Goal: Information Seeking & Learning: Understand process/instructions

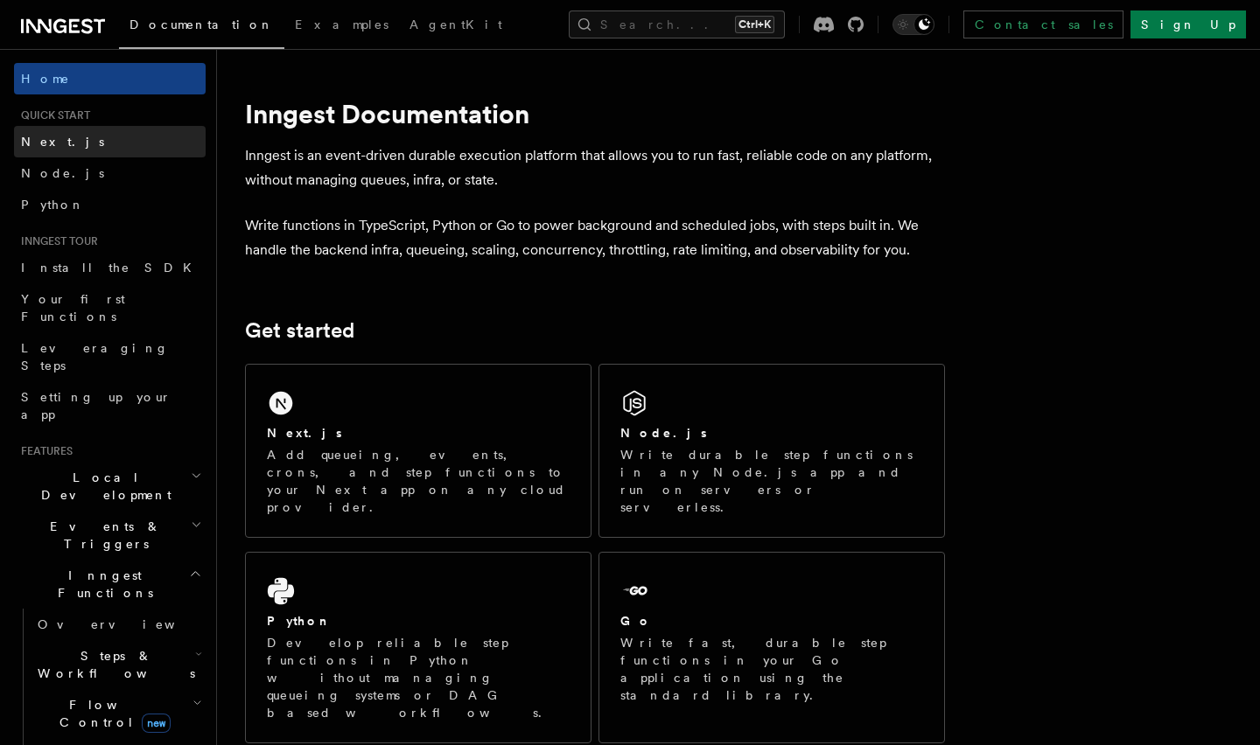
click at [36, 140] on span "Next.js" at bounding box center [62, 142] width 83 height 14
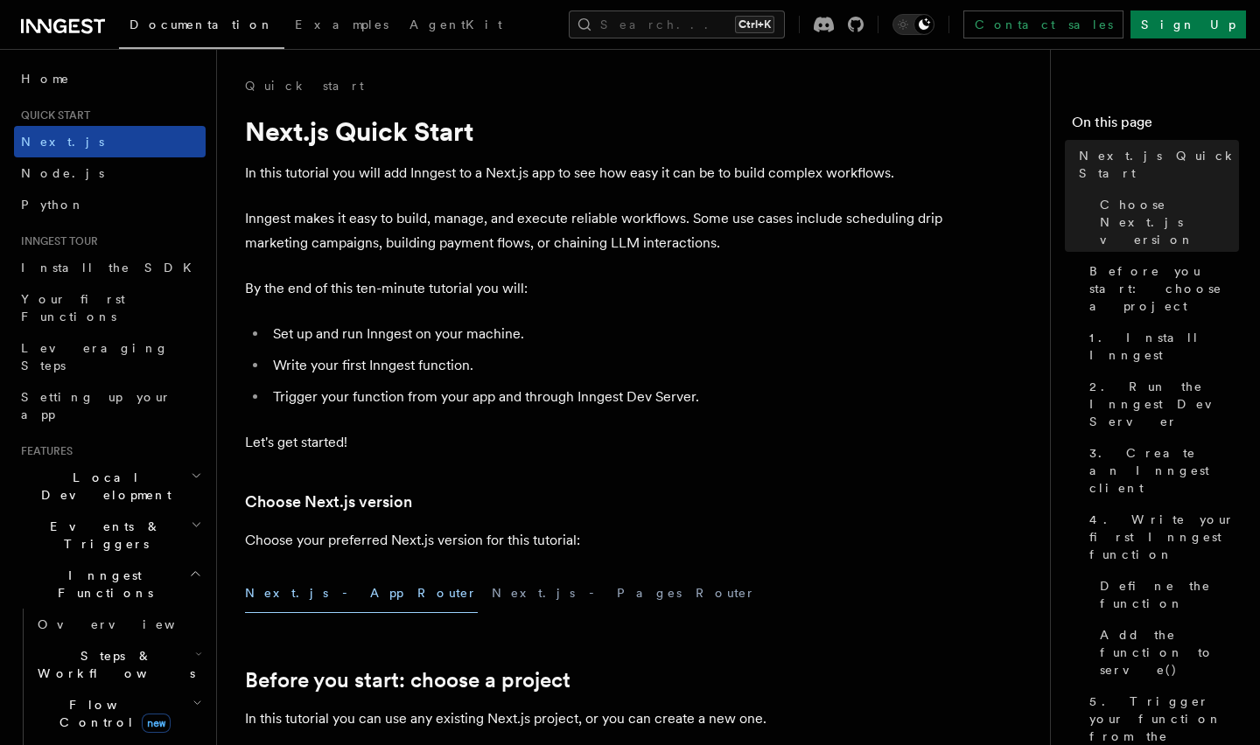
click at [65, 142] on link "Next.js" at bounding box center [110, 141] width 192 height 31
click at [34, 109] on span "Quick start" at bounding box center [52, 115] width 76 height 14
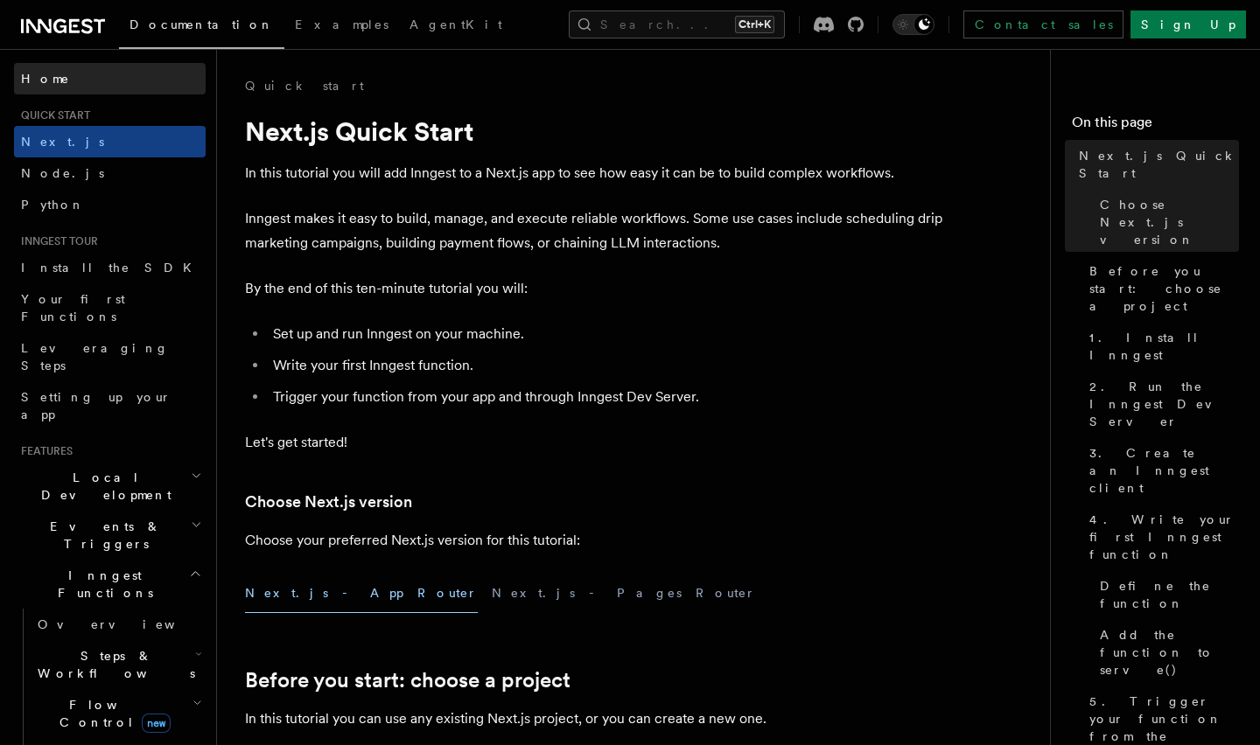
click at [73, 82] on link "Home" at bounding box center [110, 78] width 192 height 31
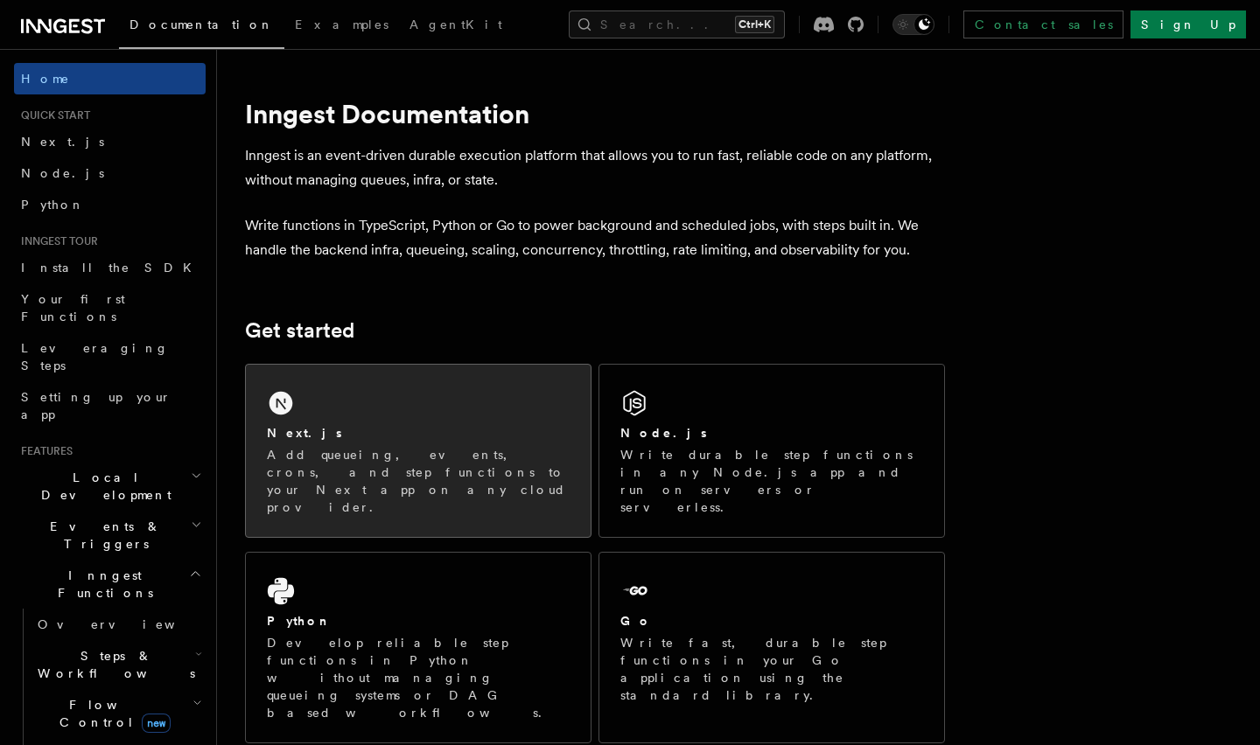
click at [272, 427] on h2 "Next.js" at bounding box center [304, 432] width 75 height 17
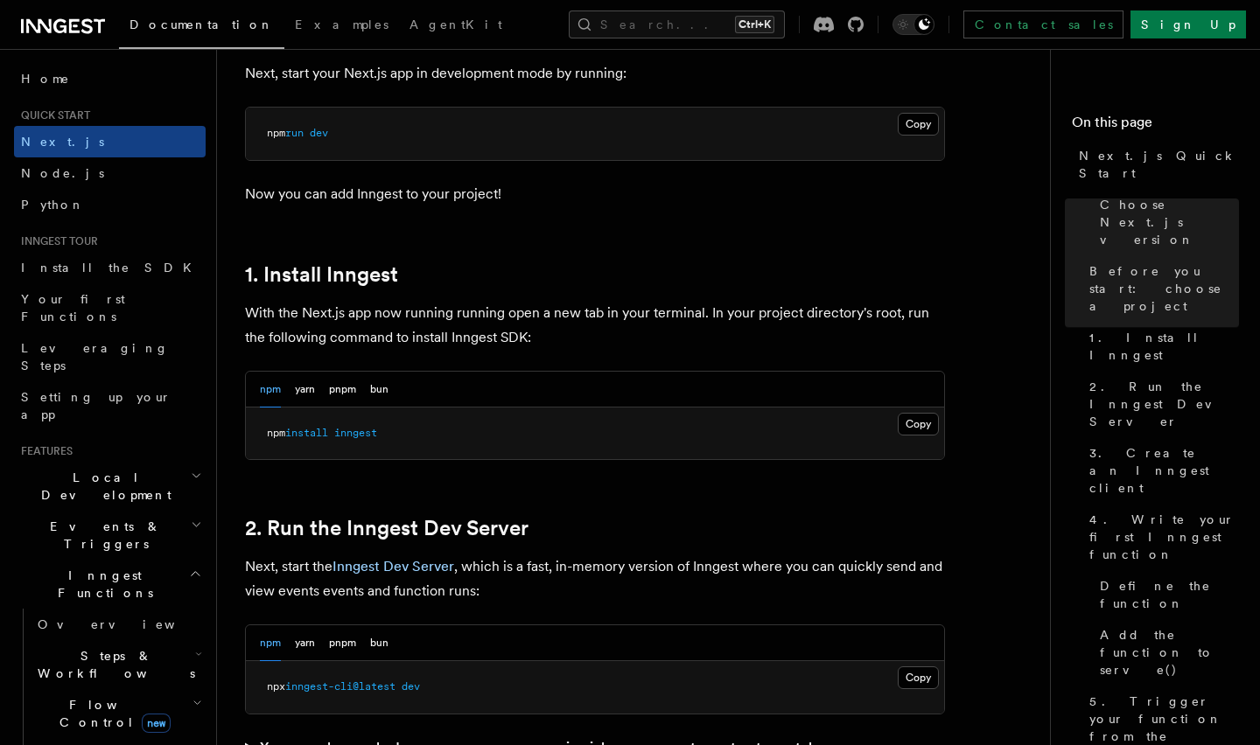
scroll to position [787, 0]
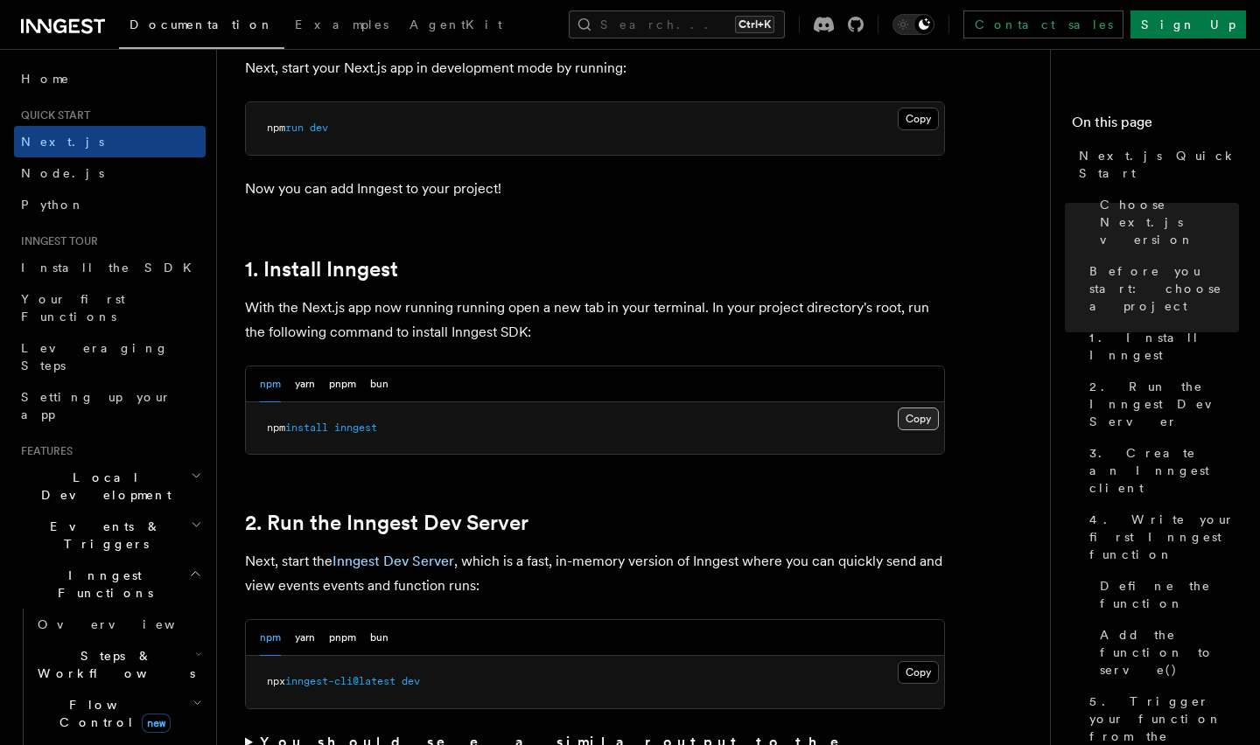
click at [915, 415] on button "Copy Copied" at bounding box center [917, 419] width 41 height 23
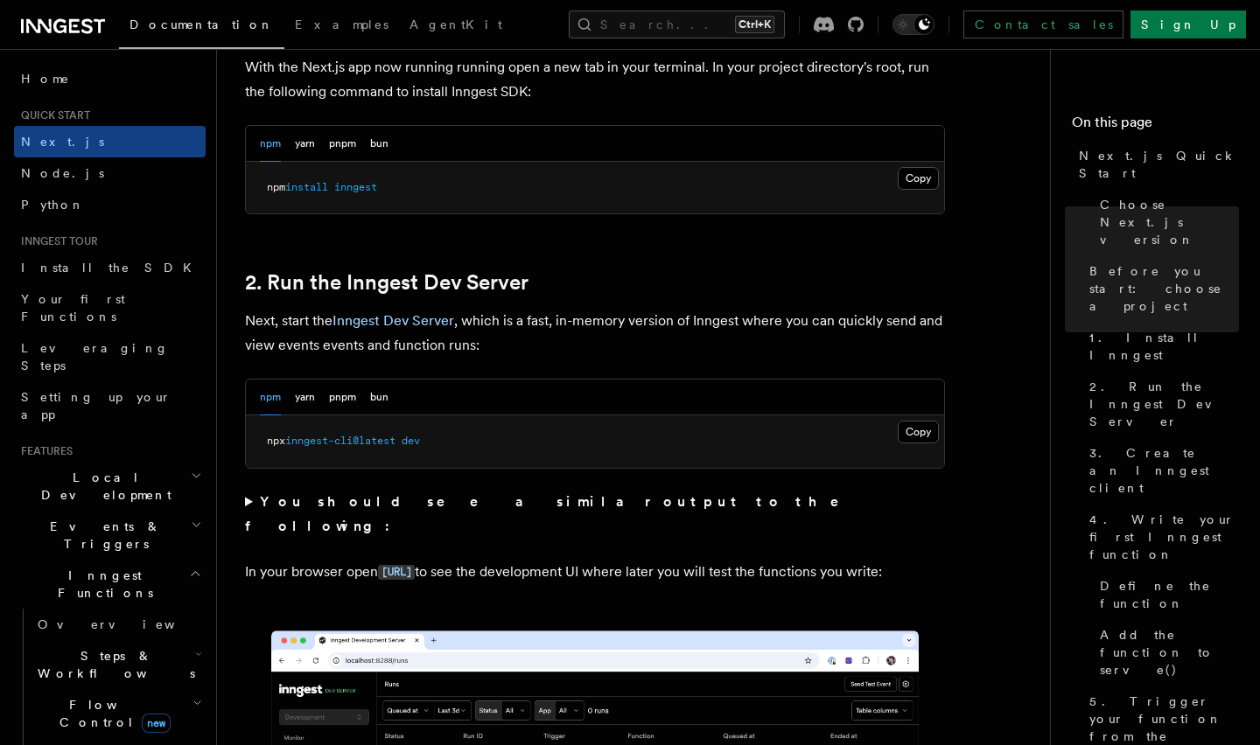
scroll to position [1050, 0]
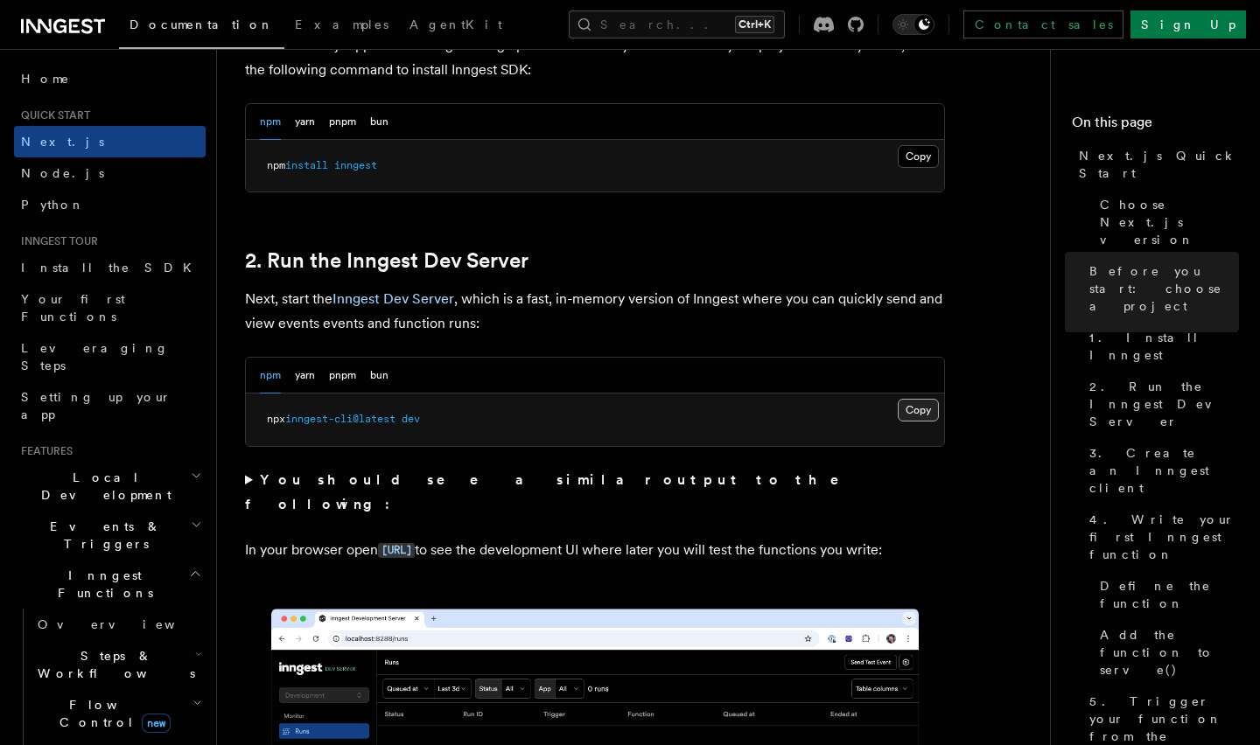
click at [926, 405] on button "Copy Copied" at bounding box center [917, 410] width 41 height 23
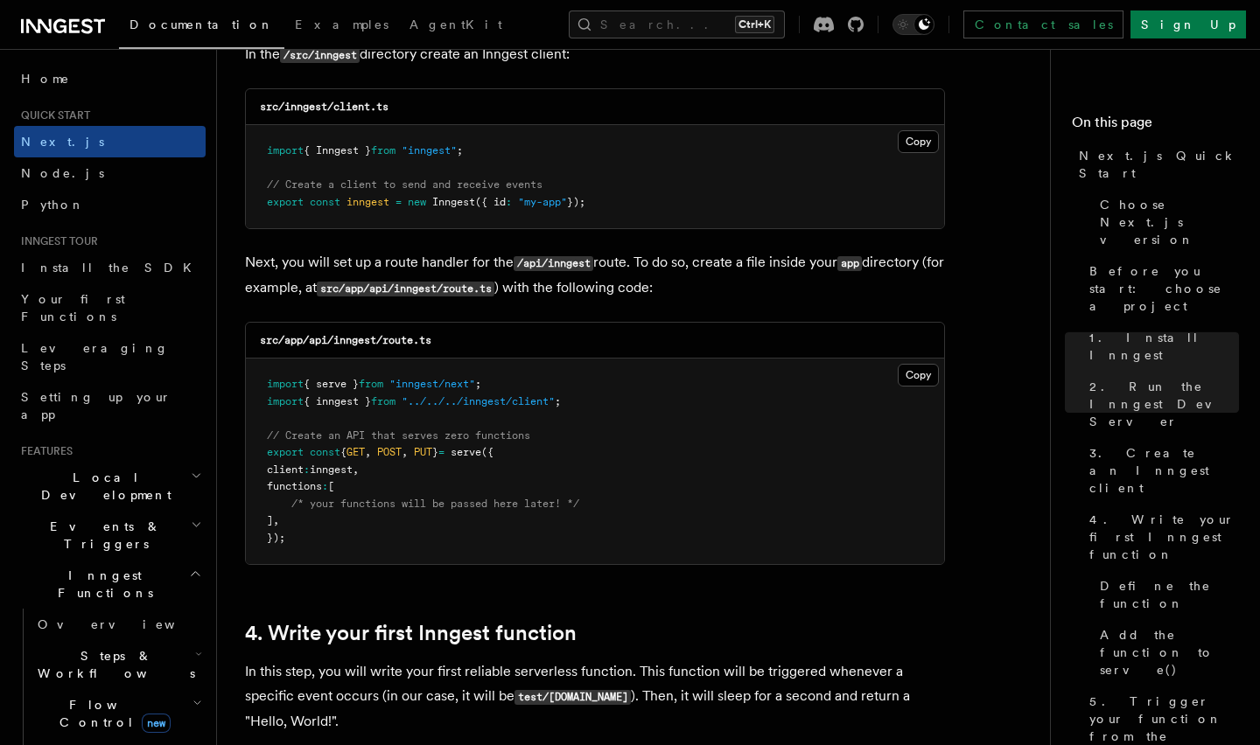
scroll to position [2099, 0]
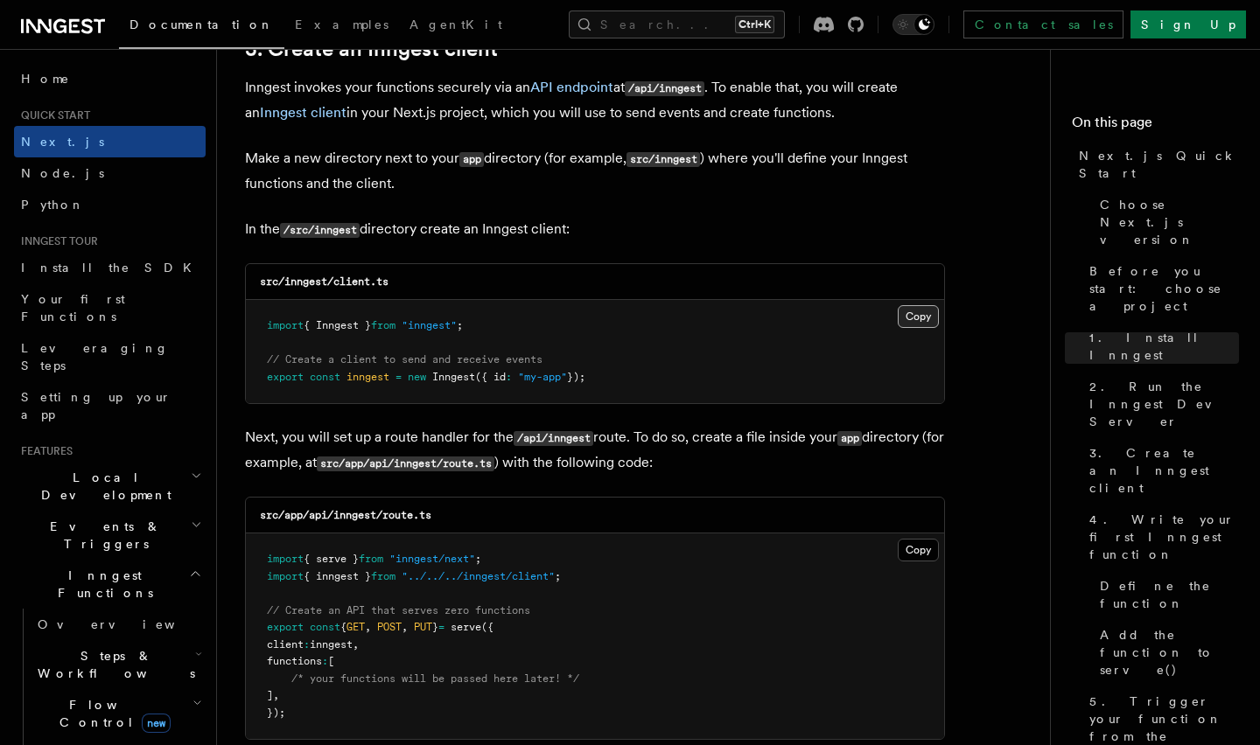
click at [904, 312] on button "Copy Copied" at bounding box center [917, 316] width 41 height 23
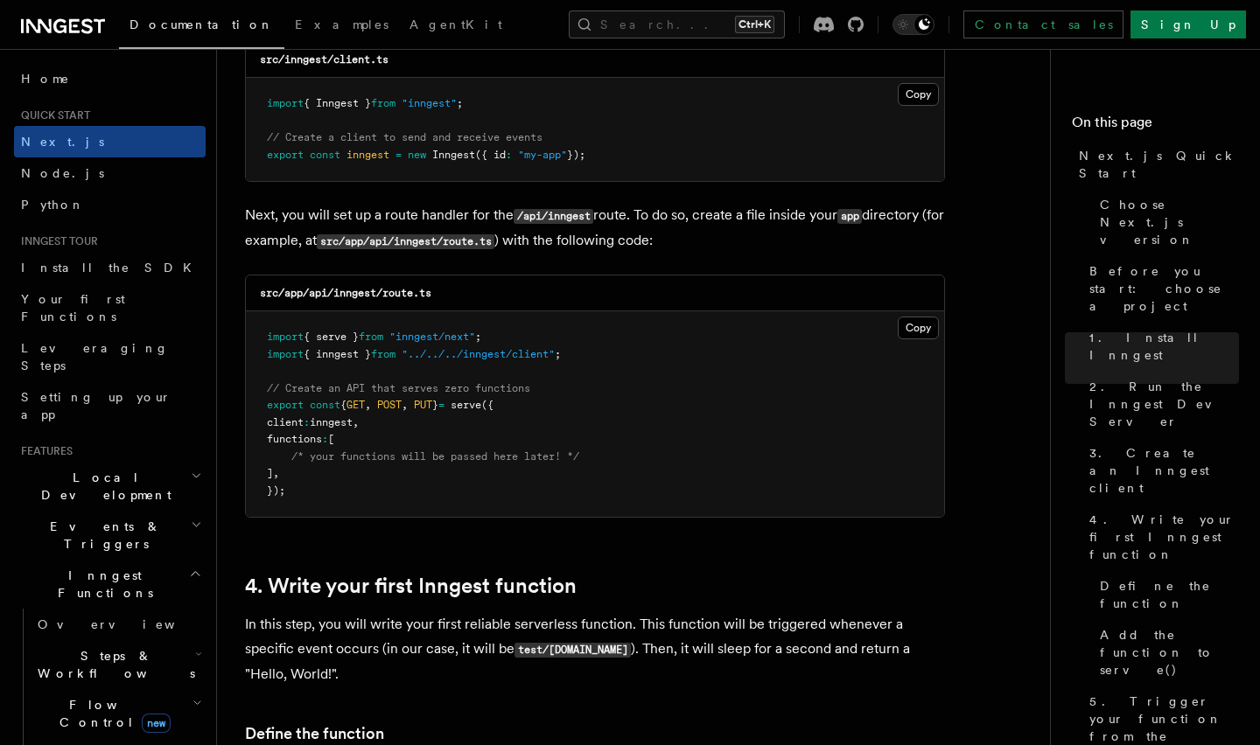
scroll to position [2362, 0]
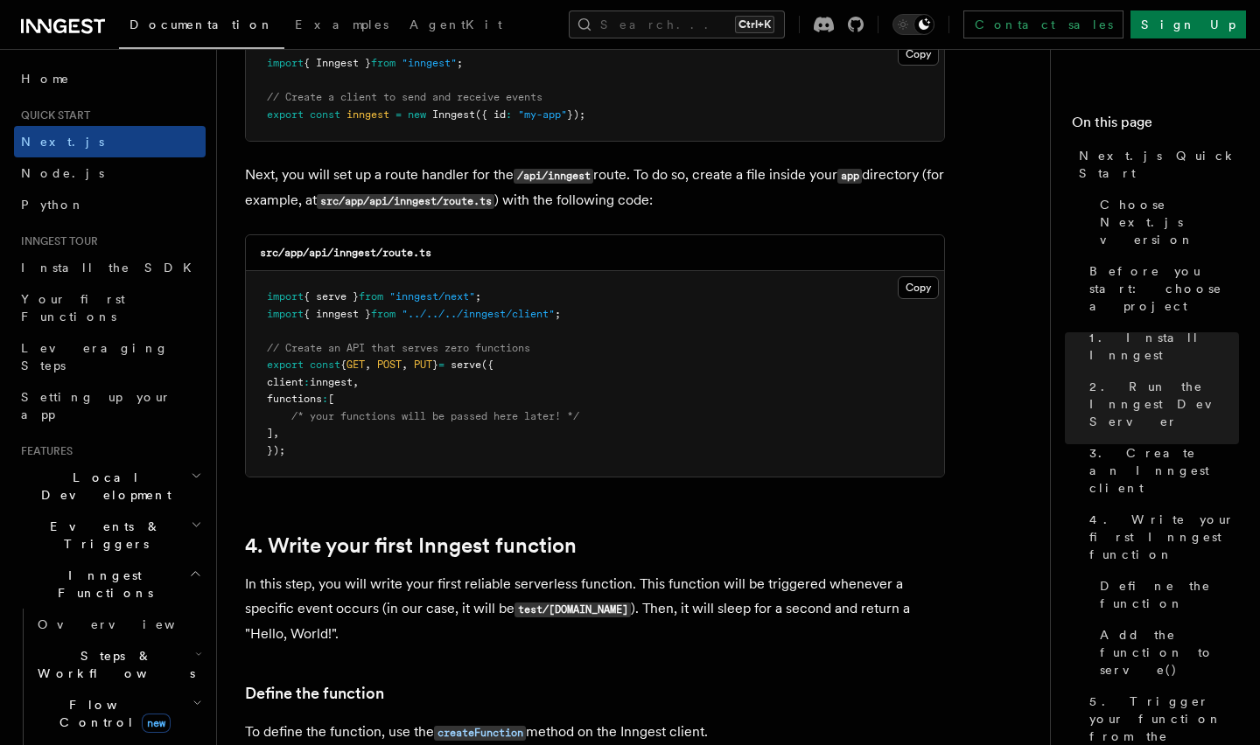
click at [911, 275] on pre "import { serve } from "inngest/next" ; import { inngest } from "../../../innges…" at bounding box center [595, 374] width 698 height 206
click at [913, 283] on button "Copy Copied" at bounding box center [917, 287] width 41 height 23
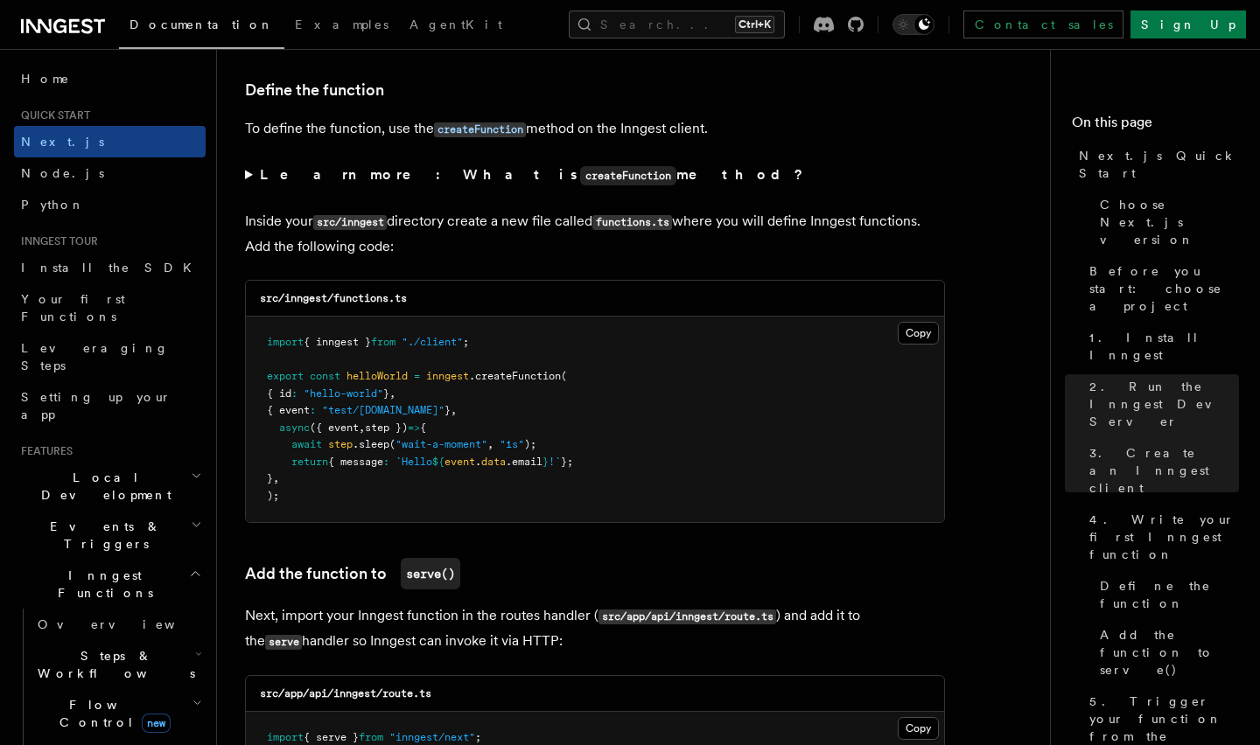
scroll to position [3061, 0]
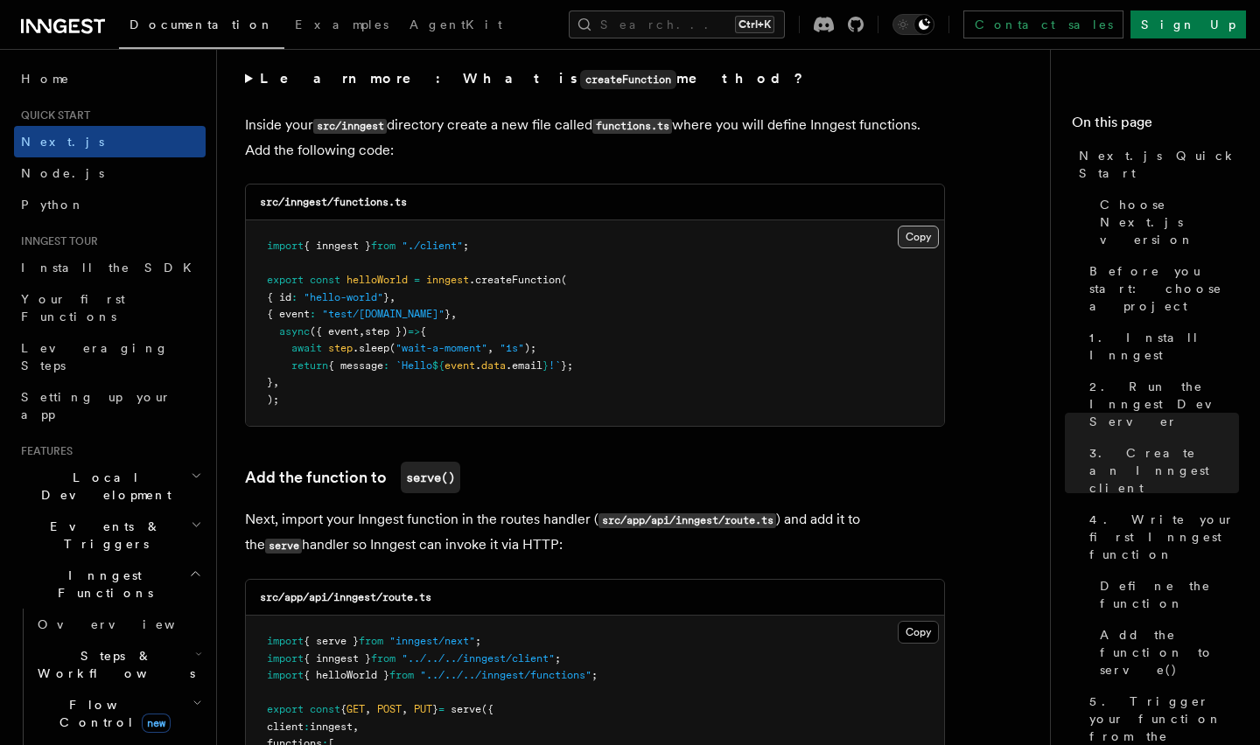
click at [921, 245] on button "Copy Copied" at bounding box center [917, 237] width 41 height 23
